Goal: Transaction & Acquisition: Purchase product/service

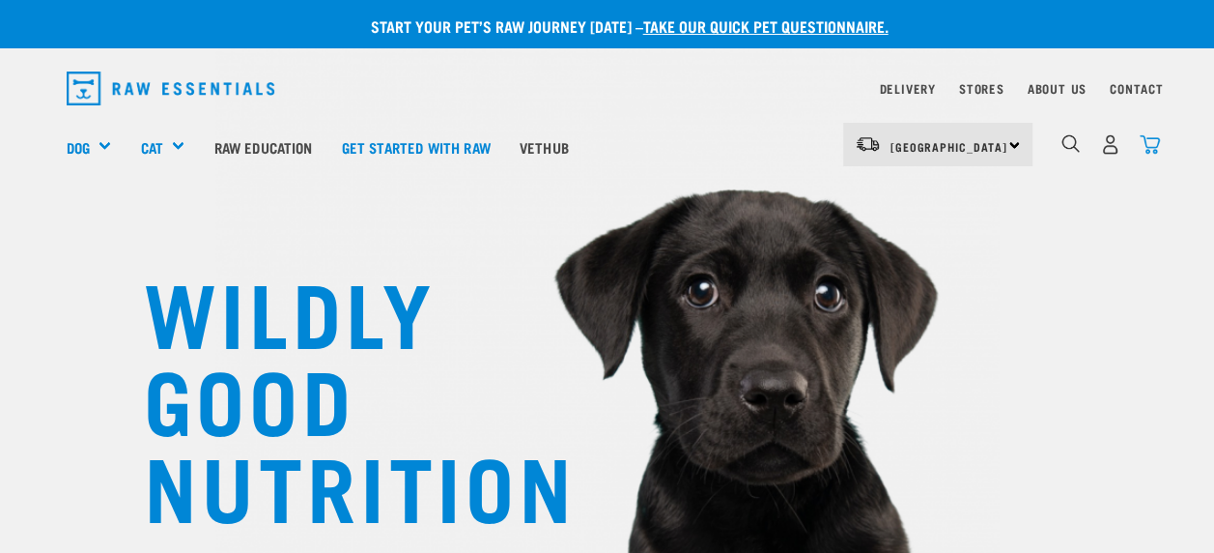
click at [1152, 143] on img "dropdown navigation" at bounding box center [1150, 144] width 20 height 20
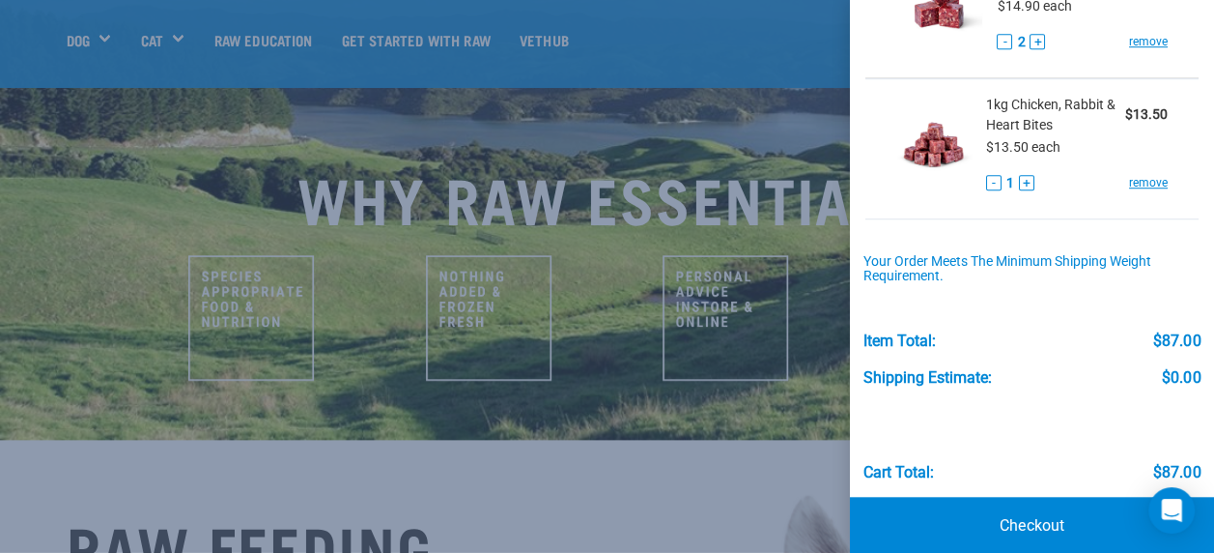
scroll to position [632, 0]
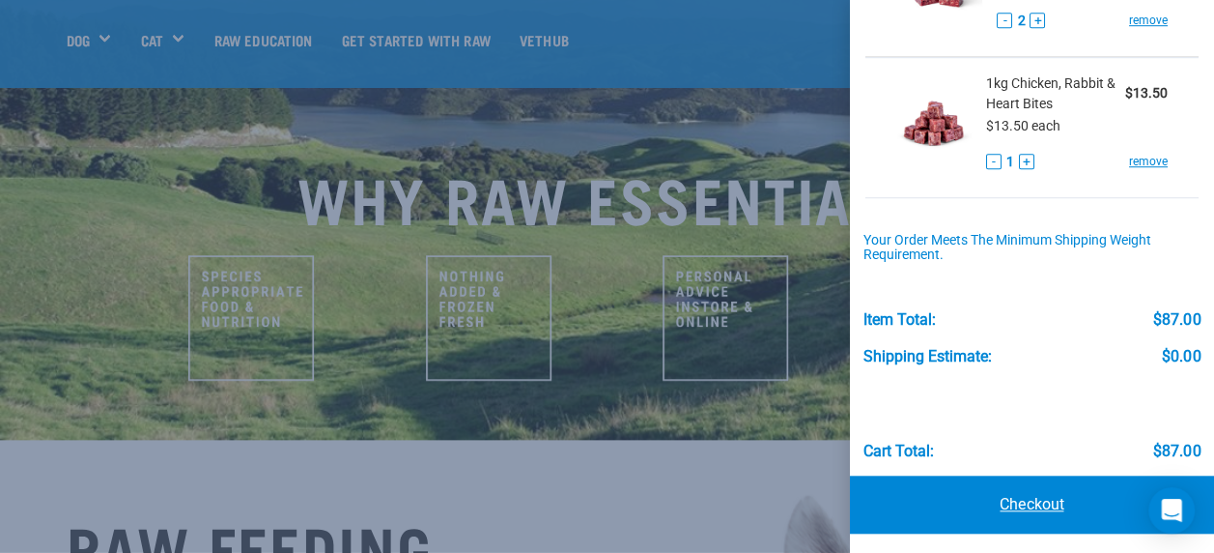
click at [1043, 497] on link "Checkout" at bounding box center [1032, 504] width 364 height 58
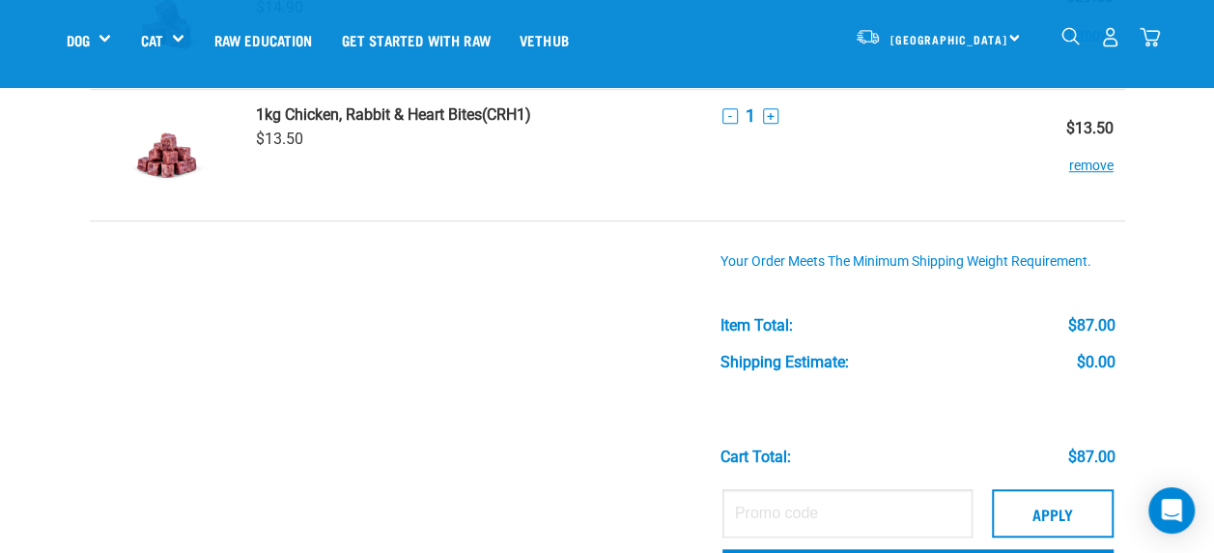
scroll to position [765, 0]
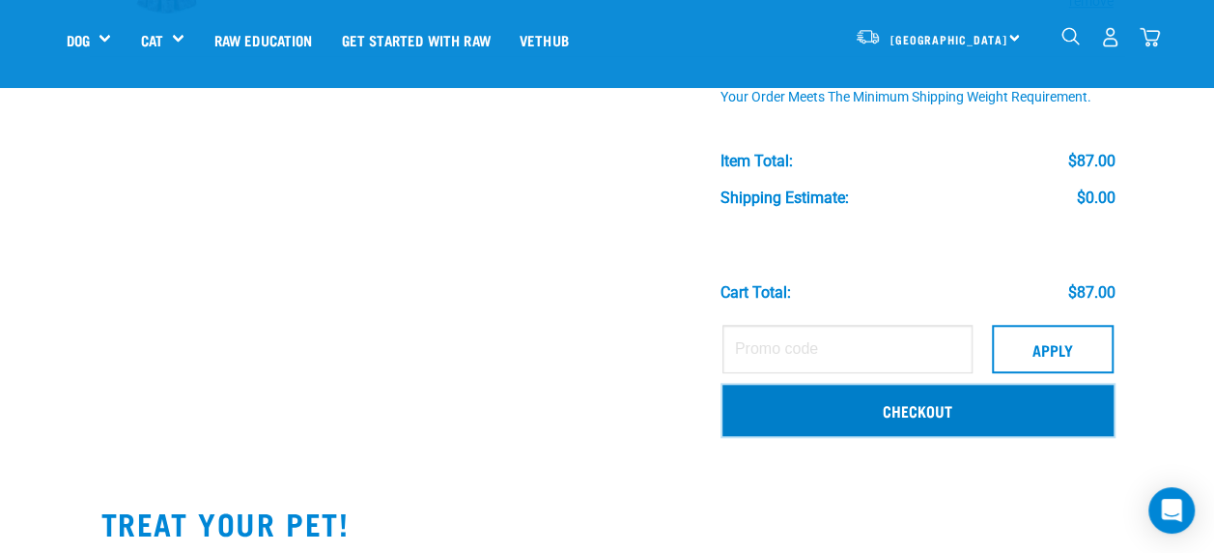
click at [883, 412] on link "Checkout" at bounding box center [918, 409] width 391 height 50
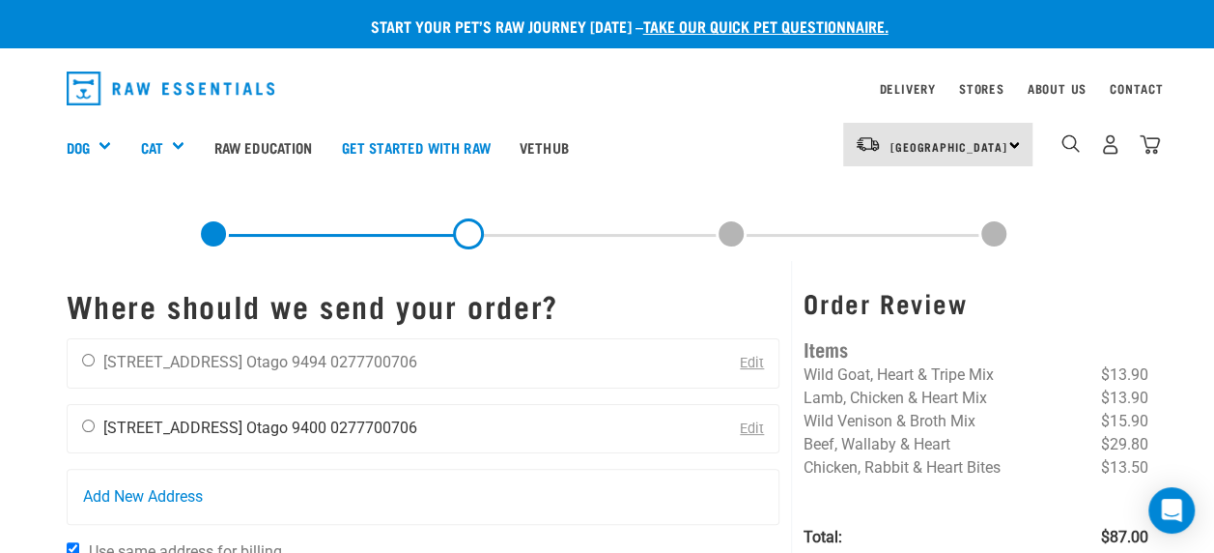
click at [89, 423] on input "radio" at bounding box center [88, 425] width 13 height 13
radio input "true"
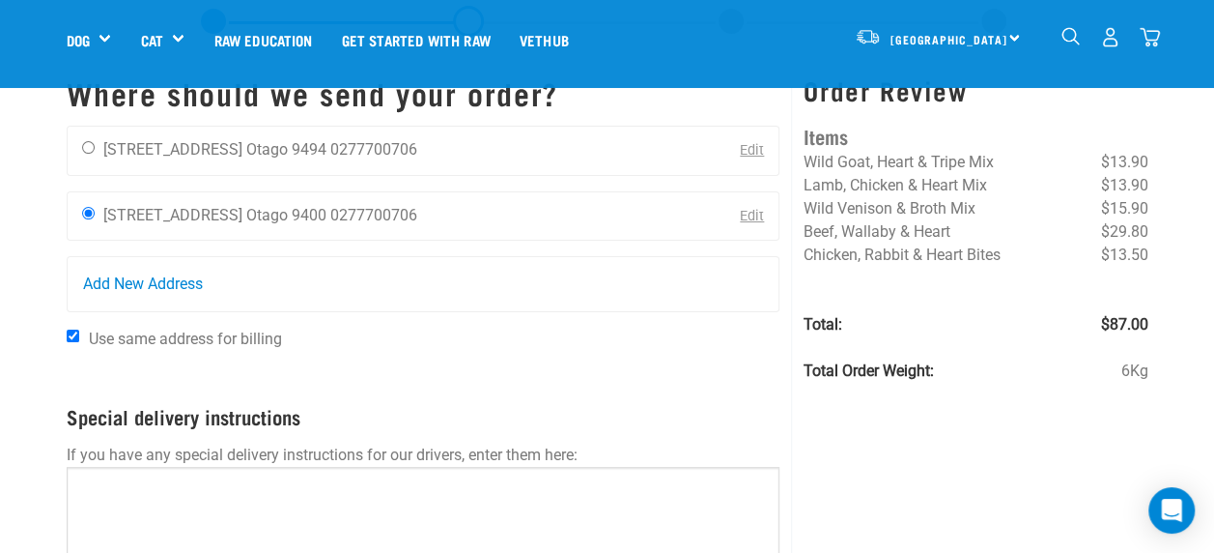
scroll to position [72, 0]
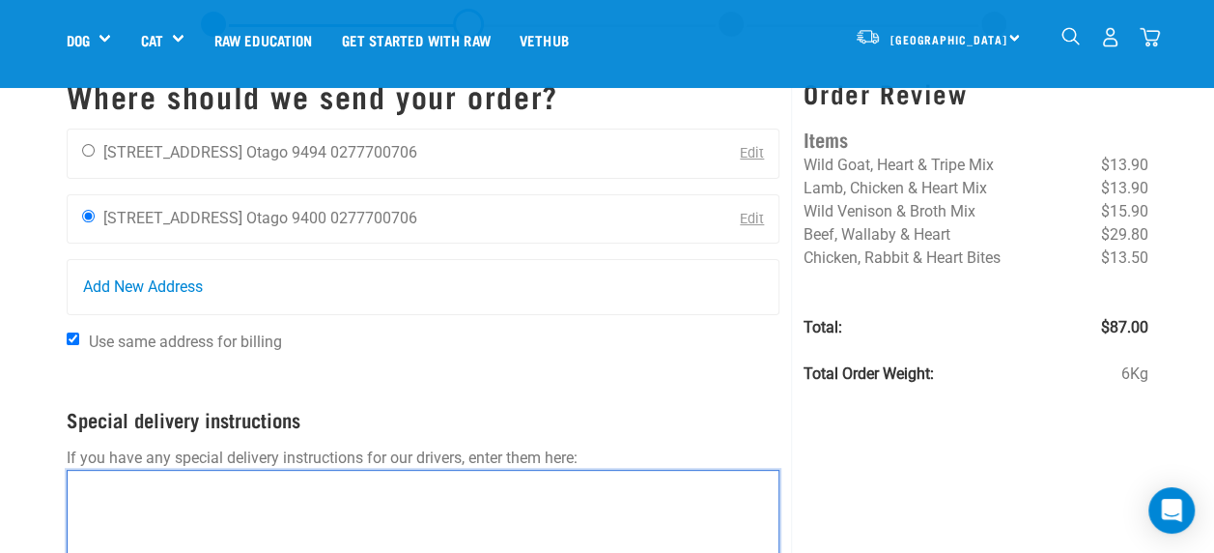
click at [180, 524] on textarea at bounding box center [424, 517] width 714 height 97
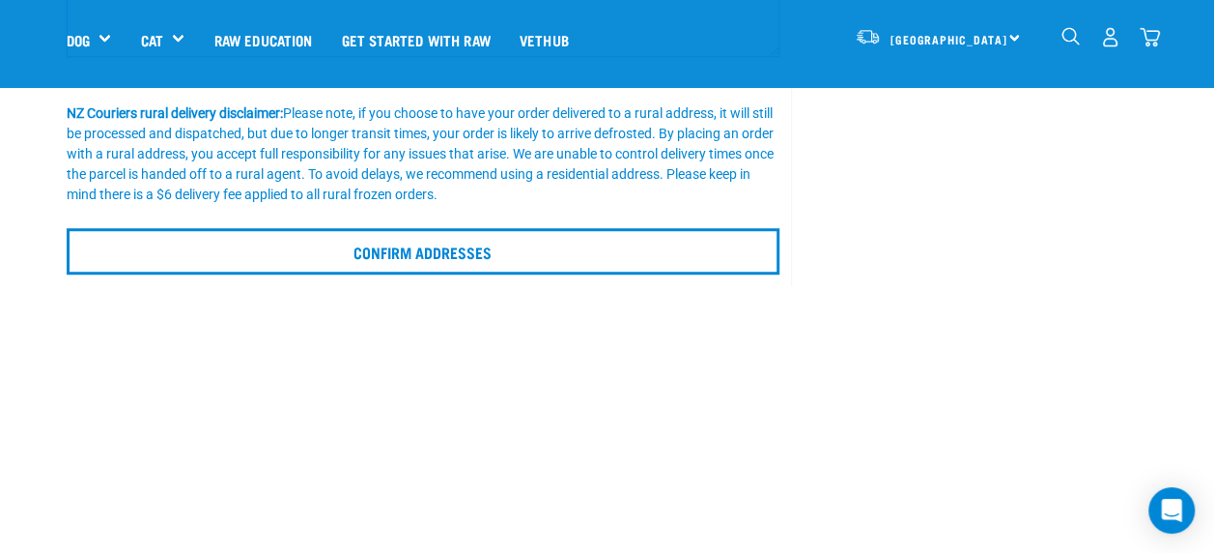
scroll to position [680, 0]
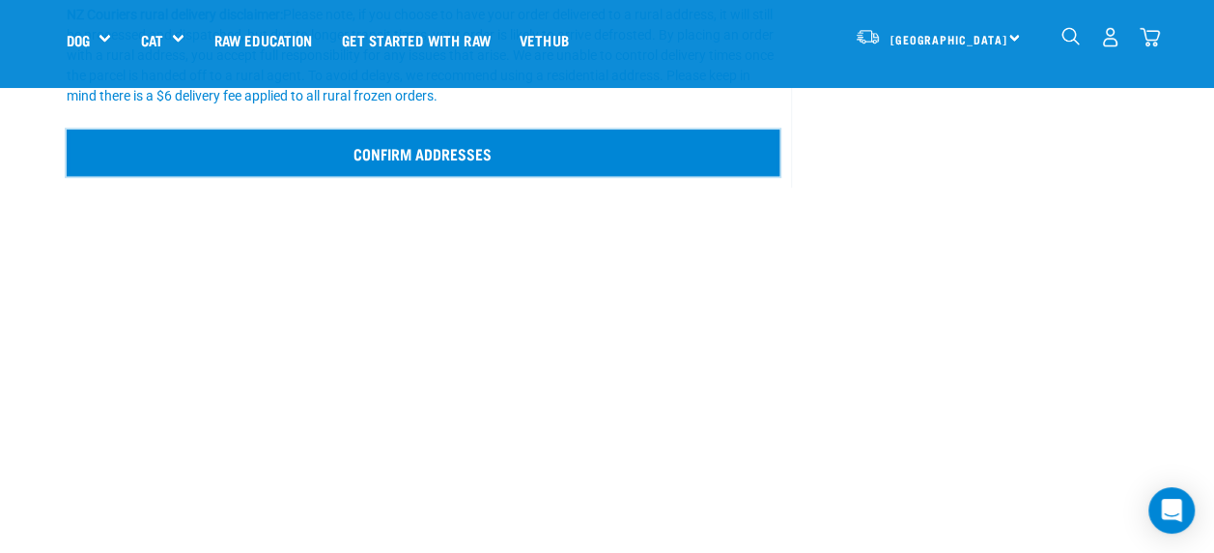
click at [458, 154] on input "Confirm addresses" at bounding box center [424, 152] width 714 height 46
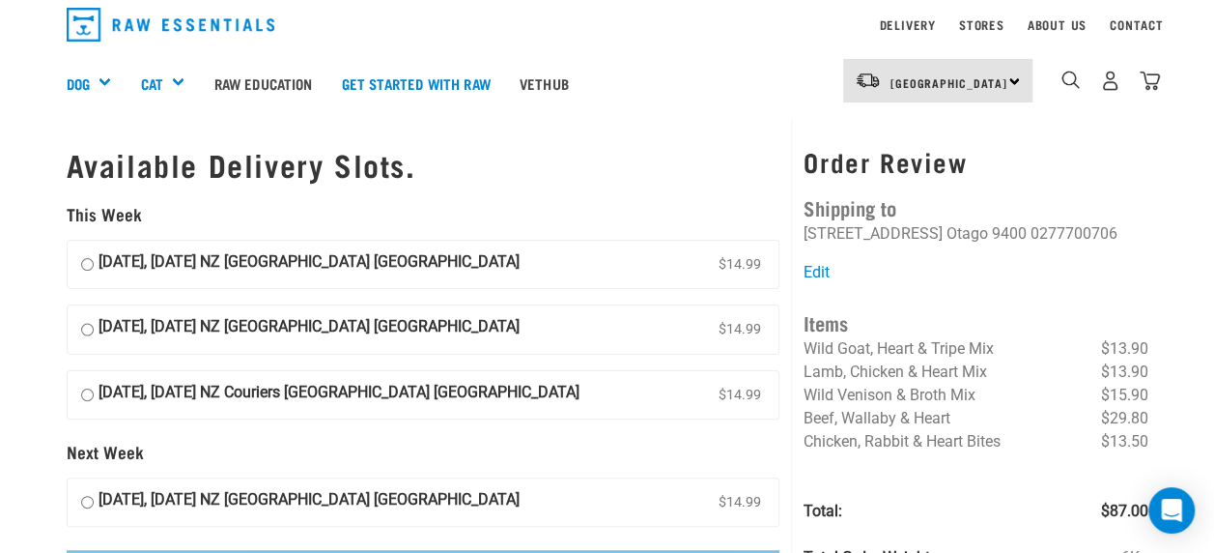
scroll to position [50, 0]
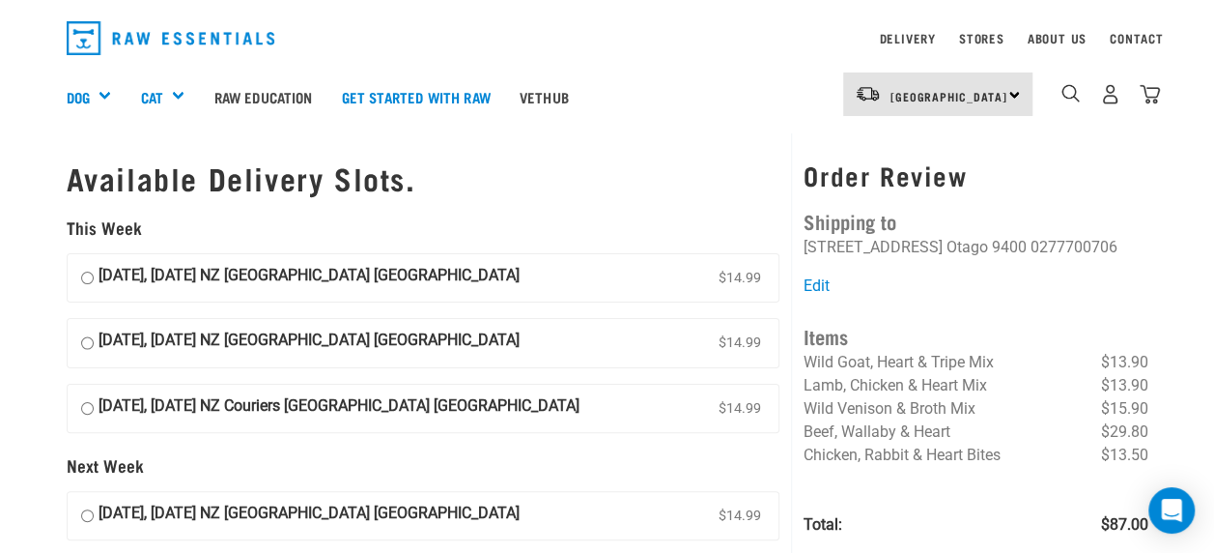
click at [83, 278] on input "[DATE], [DATE] NZ [GEOGRAPHIC_DATA] [GEOGRAPHIC_DATA] $14.99" at bounding box center [87, 278] width 13 height 29
radio input "true"
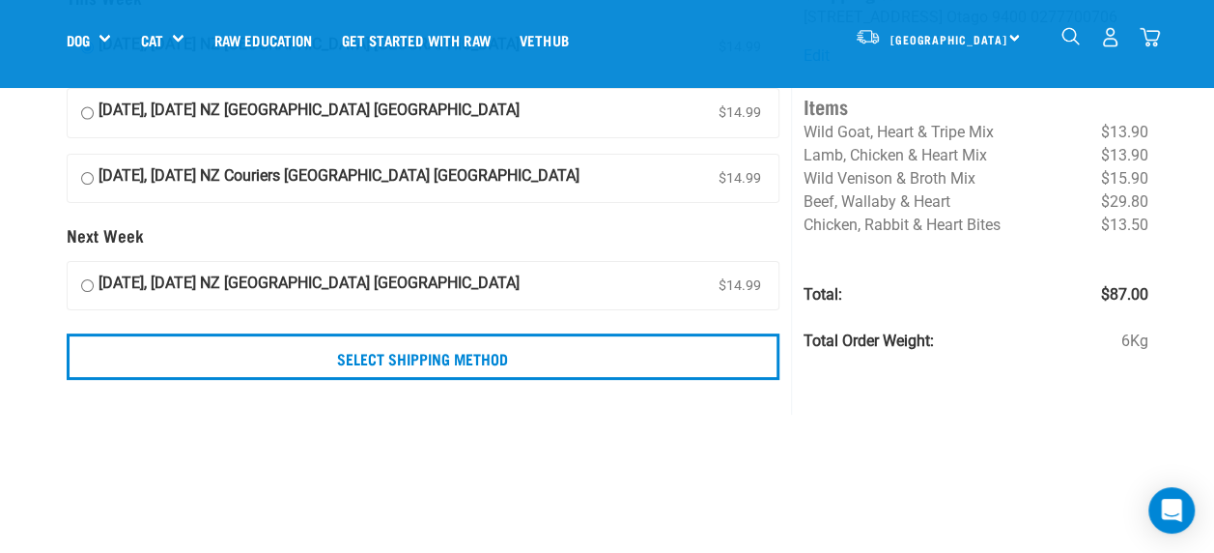
scroll to position [118, 0]
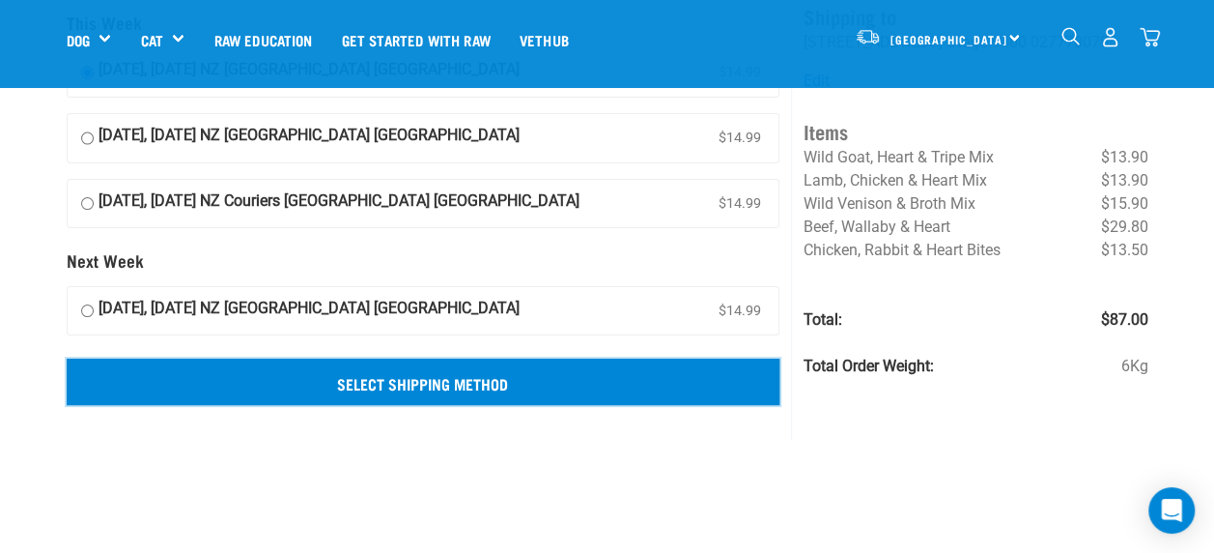
click at [524, 379] on input "Select Shipping Method" at bounding box center [424, 381] width 714 height 46
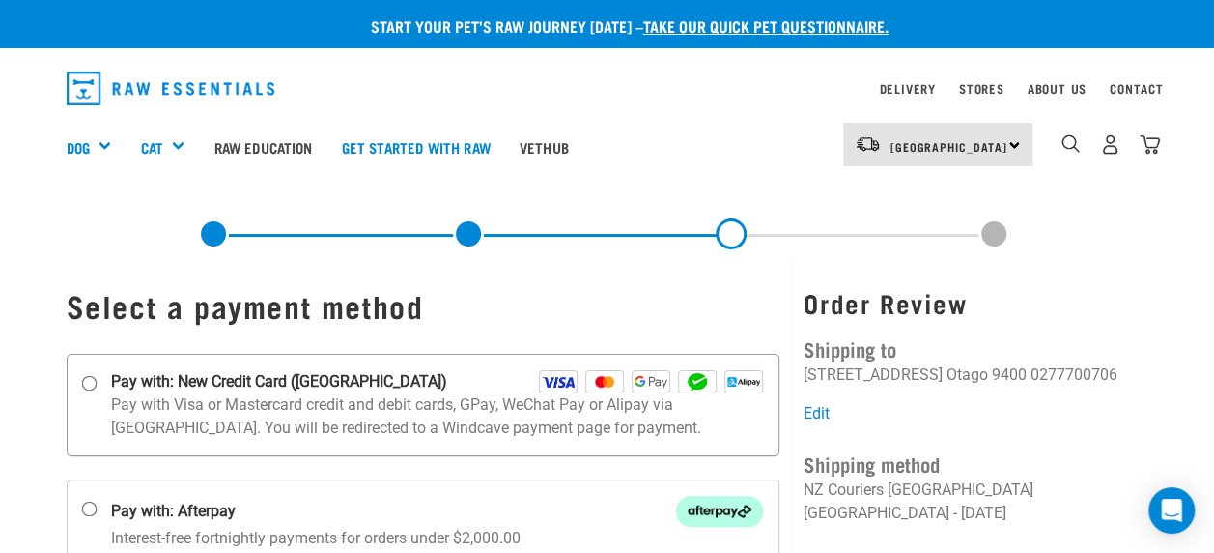
click at [87, 383] on input "Pay with: New Credit Card ([GEOGRAPHIC_DATA])" at bounding box center [88, 382] width 15 height 15
radio input "true"
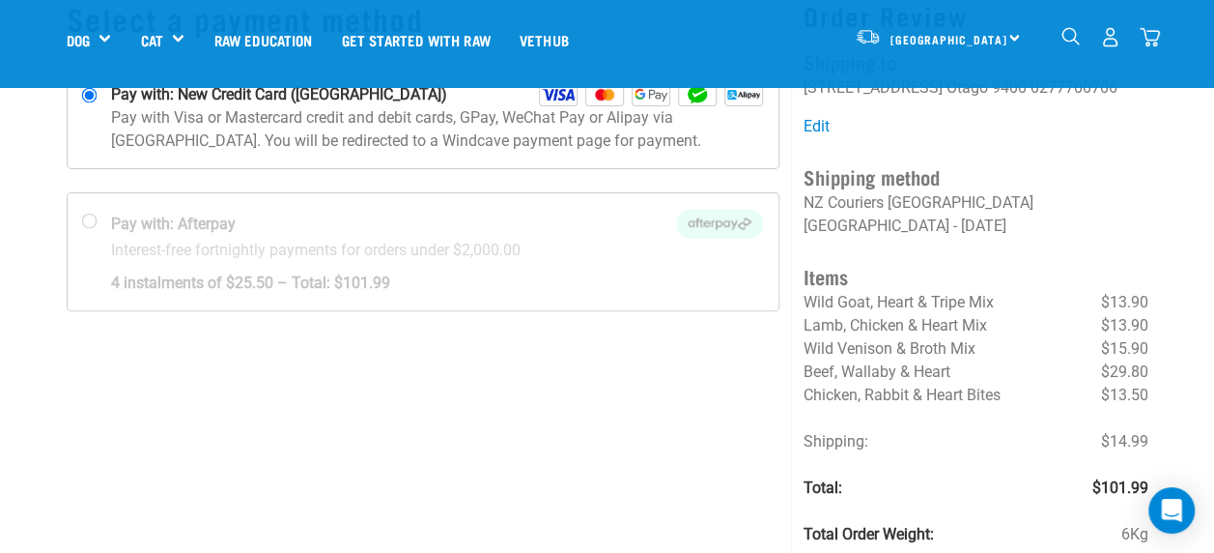
scroll to position [139, 0]
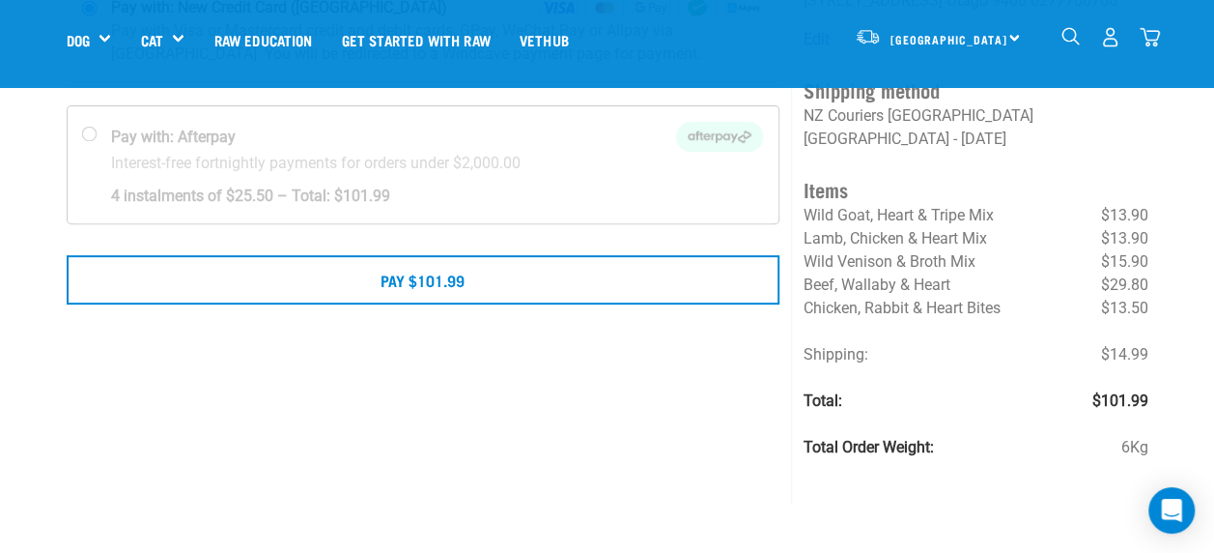
scroll to position [242, 0]
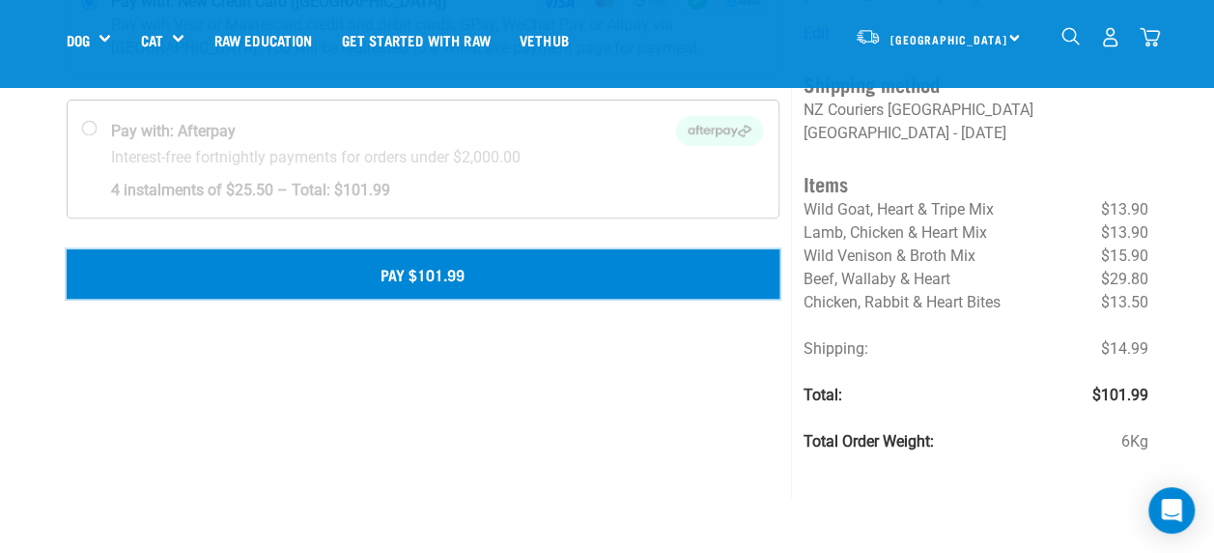
click at [478, 270] on button "Pay $101.99" at bounding box center [424, 273] width 714 height 48
